Goal: Find specific page/section: Find specific page/section

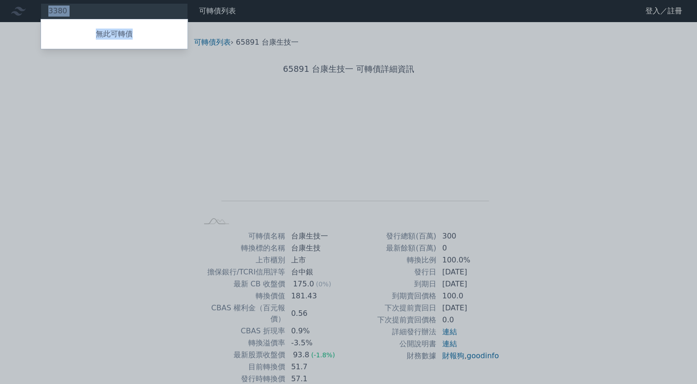
drag, startPoint x: 82, startPoint y: 8, endPoint x: -2, endPoint y: -8, distance: 85.2
click at [0, 0] on html "3380 無此可轉債 可轉債列表 財務數據 可轉債列表 財務數據 登入／註冊 登入／註冊 可轉債列表 › 65891 台康生技一 65891 台康生技一 可轉…" at bounding box center [348, 218] width 697 height 437
click at [118, 124] on div at bounding box center [348, 192] width 697 height 384
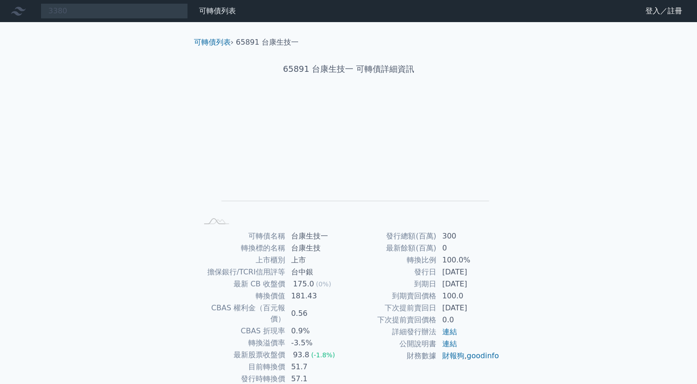
click at [73, 19] on nav "3380 無此可轉債 可轉債列表 財務數據 可轉債列表 財務數據 登入／註冊 登入／註冊" at bounding box center [348, 11] width 697 height 22
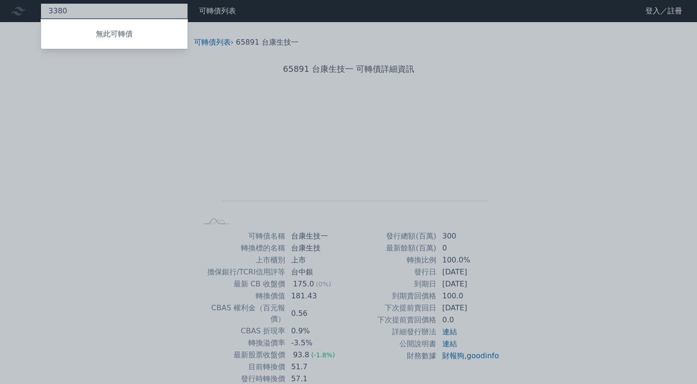
click at [71, 12] on div "3380 無此可轉債" at bounding box center [114, 11] width 147 height 16
drag, startPoint x: 72, startPoint y: 11, endPoint x: 10, endPoint y: 12, distance: 62.2
click at [10, 12] on div at bounding box center [348, 192] width 697 height 384
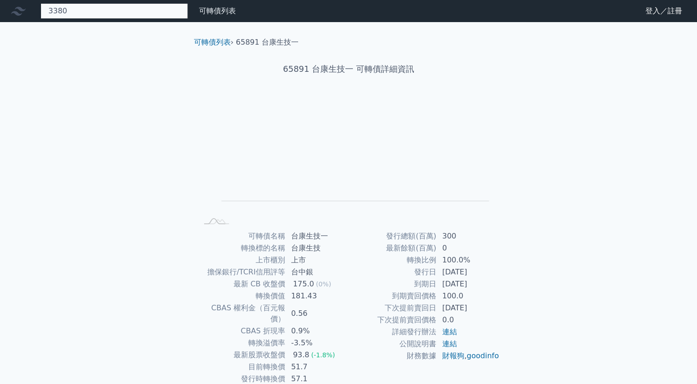
click at [101, 7] on div "3380 無此可轉債" at bounding box center [114, 11] width 147 height 16
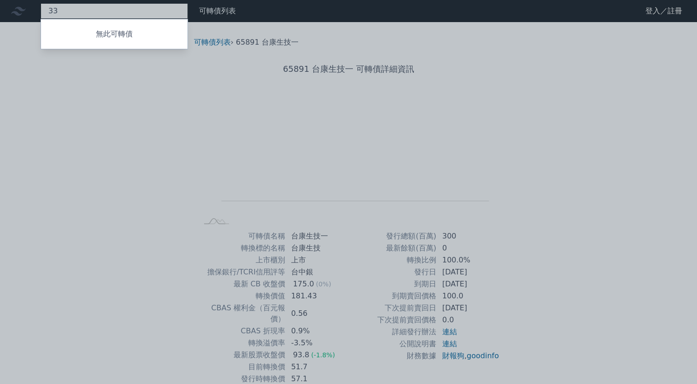
type input "3"
click at [560, 282] on div at bounding box center [348, 192] width 697 height 384
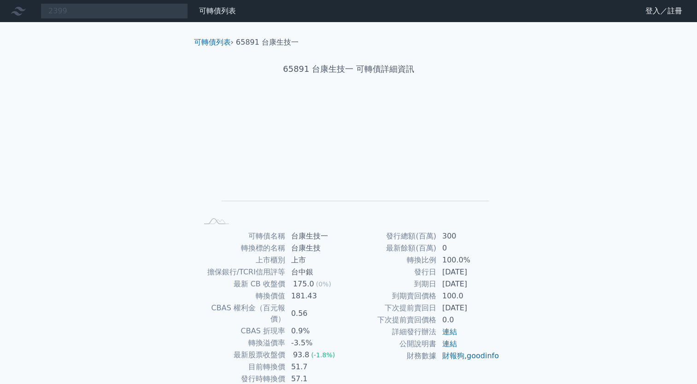
click at [81, 25] on div "2399 無此可轉債 可轉債列表 財務數據 可轉債列表 財務數據 登入／註冊 登入／註冊 可轉債列表 › 65891 台康生技一 65891 台康生技一 可轉…" at bounding box center [348, 218] width 697 height 437
click at [79, 12] on div "2399 無此可轉債" at bounding box center [114, 11] width 147 height 16
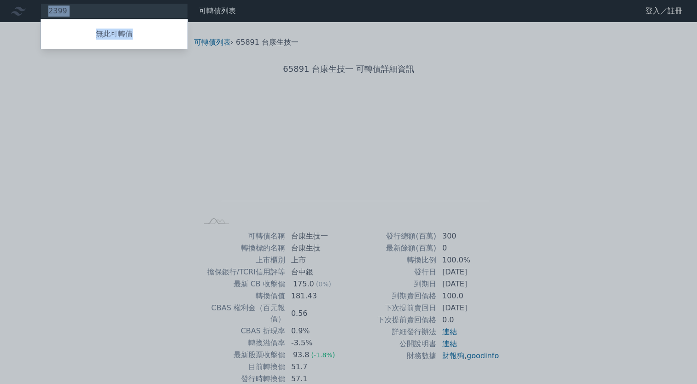
drag, startPoint x: 79, startPoint y: 12, endPoint x: 0, endPoint y: 23, distance: 79.9
click at [0, 23] on html "2399 無此可轉債 可轉債列表 財務數據 可轉債列表 財務數據 登入／註冊 登入／註冊 可轉債列表 › 65891 台康生技一 65891 台康生技一 可轉…" at bounding box center [348, 218] width 697 height 437
drag, startPoint x: 0, startPoint y: 23, endPoint x: 83, endPoint y: 9, distance: 84.5
click at [83, 9] on div at bounding box center [348, 192] width 697 height 384
click at [83, 9] on div "2399 無此可轉債" at bounding box center [114, 11] width 147 height 16
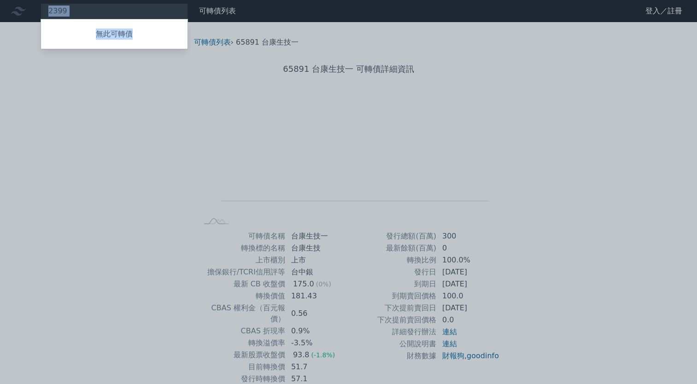
click at [83, 9] on div at bounding box center [348, 192] width 697 height 384
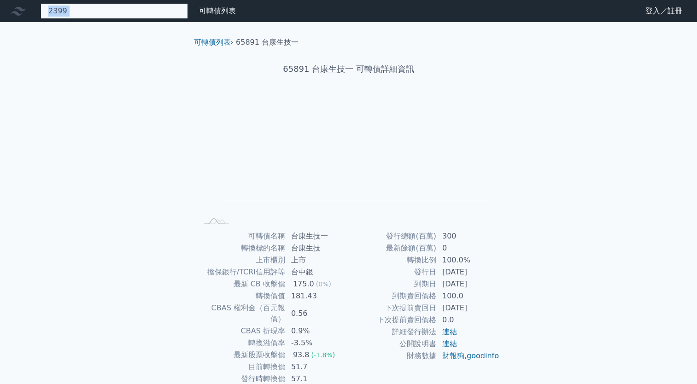
click at [83, 9] on div "2399 無此可轉債" at bounding box center [114, 11] width 147 height 16
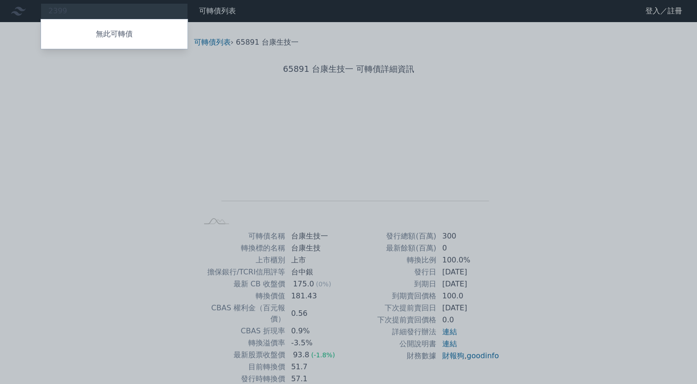
click at [83, 9] on div at bounding box center [348, 192] width 697 height 384
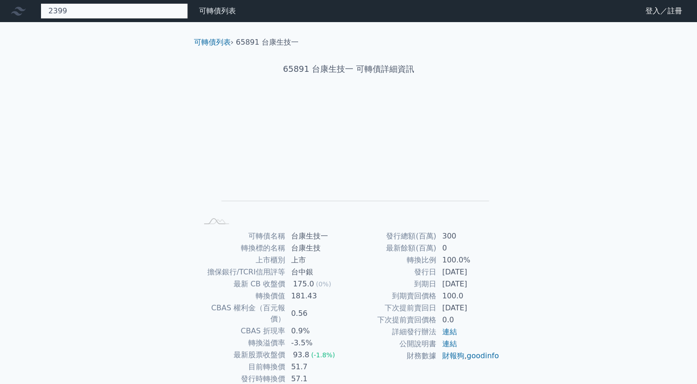
click at [84, 7] on div "2399 無此可轉債" at bounding box center [114, 11] width 147 height 16
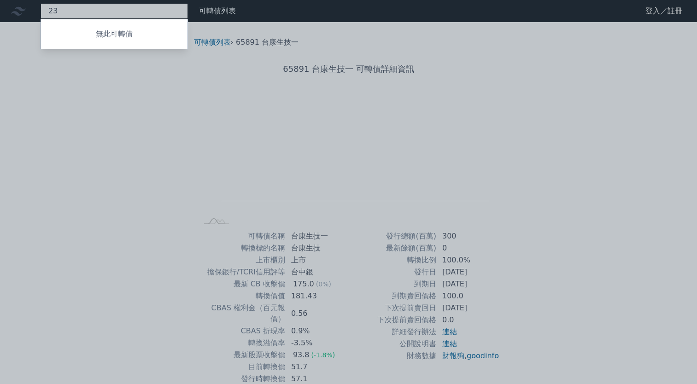
type input "2"
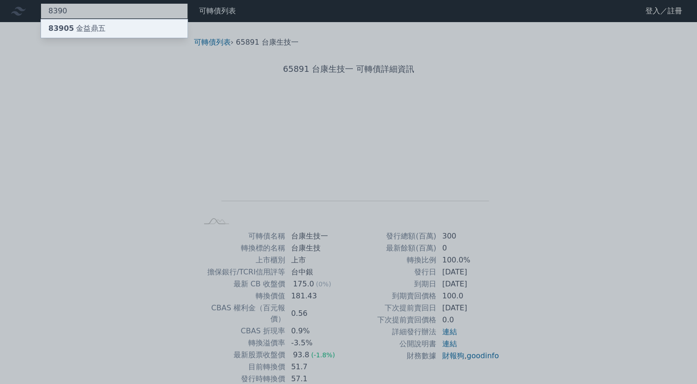
type input "8390"
click at [66, 28] on span "83905" at bounding box center [61, 28] width 26 height 9
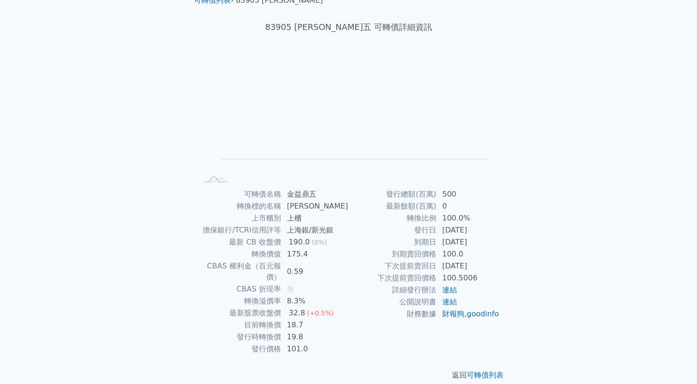
scroll to position [42, 0]
